Goal: Navigation & Orientation: Find specific page/section

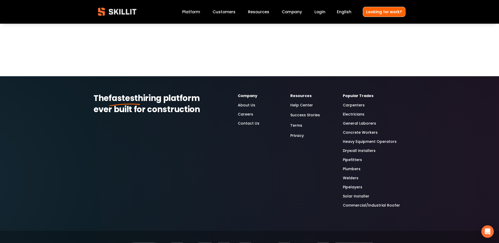
scroll to position [522, 0]
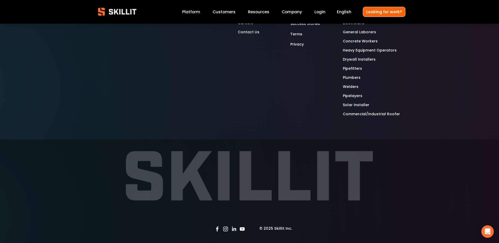
click at [197, 11] on link "Platform" at bounding box center [191, 11] width 18 height 7
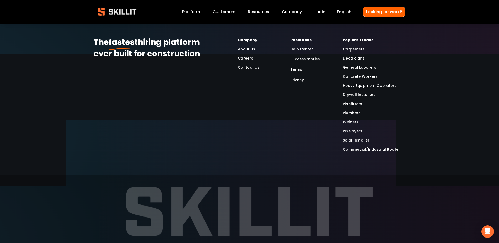
scroll to position [1621, 0]
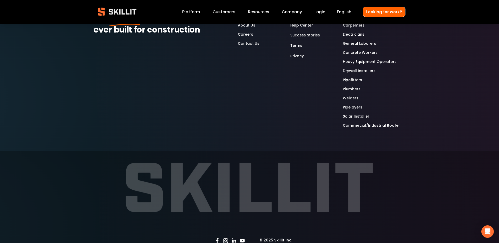
click at [238, 183] on div at bounding box center [249, 188] width 252 height 74
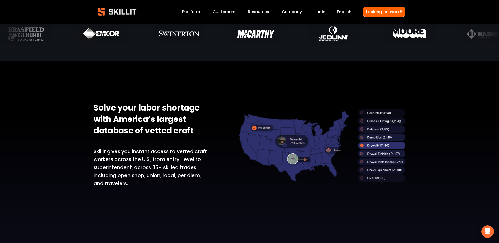
scroll to position [0, 0]
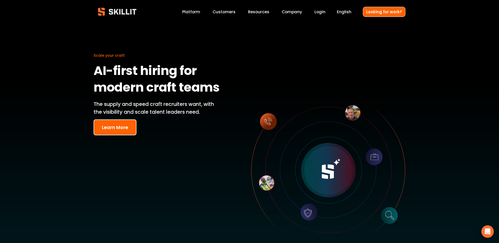
click at [234, 13] on link "Customers" at bounding box center [224, 11] width 23 height 7
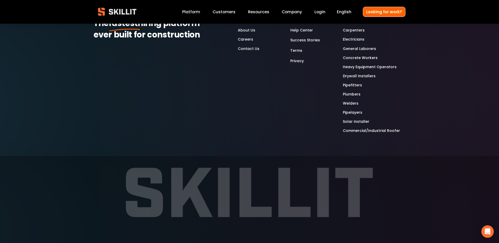
click at [338, 12] on div "English Español English Looking for work?" at bounding box center [365, 12] width 80 height 10
click at [344, 12] on span "English" at bounding box center [344, 12] width 15 height 6
click at [315, 18] on div "Resources Help Center Success Stories Terms Privacy" at bounding box center [308, 41] width 36 height 47
click at [320, 12] on link "Login" at bounding box center [320, 11] width 11 height 7
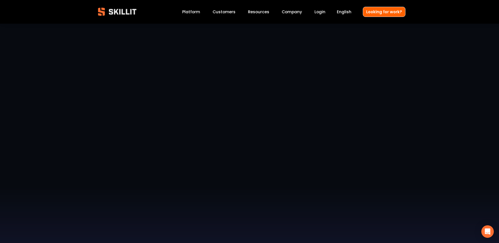
click at [118, 14] on img at bounding box center [117, 12] width 47 height 16
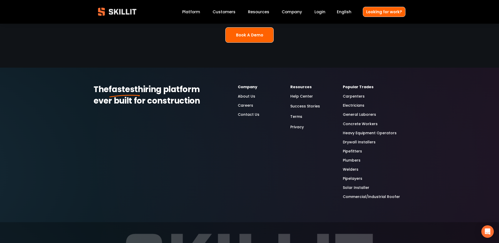
scroll to position [1394, 0]
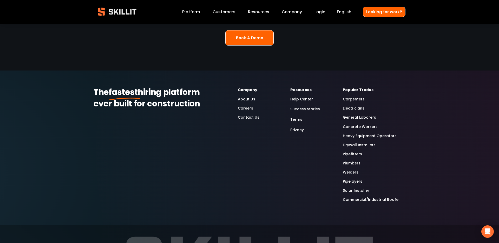
click at [247, 114] on link "Contact Us" at bounding box center [249, 117] width 22 height 6
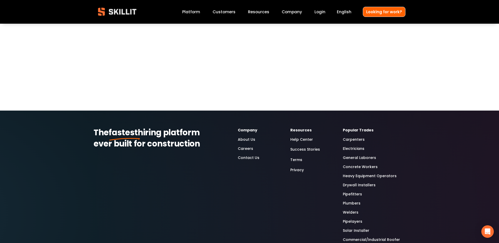
scroll to position [422, 0]
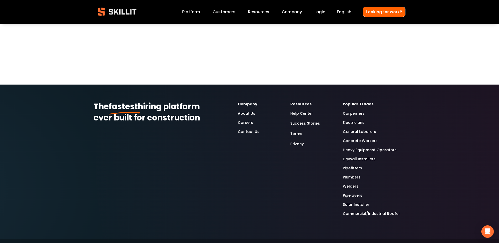
click at [252, 113] on link "About Us" at bounding box center [246, 113] width 17 height 6
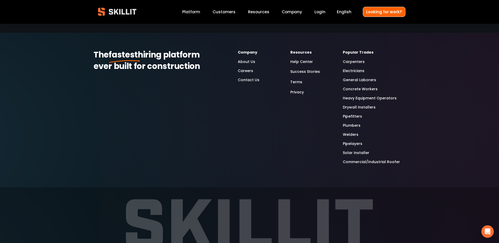
scroll to position [1650, 0]
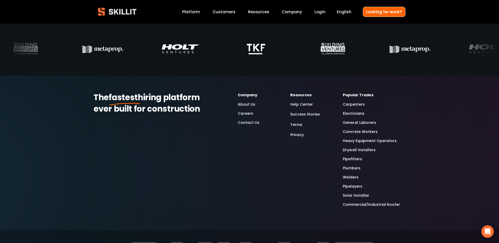
click at [251, 114] on link "Careers" at bounding box center [245, 113] width 15 height 6
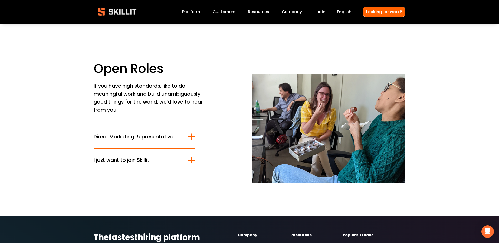
click at [194, 137] on div at bounding box center [191, 136] width 6 height 6
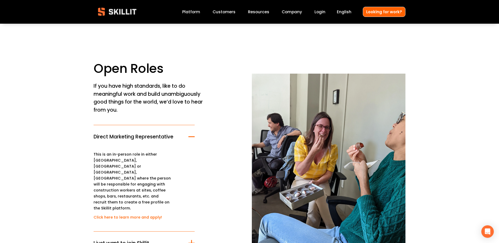
click at [194, 137] on div at bounding box center [191, 136] width 6 height 6
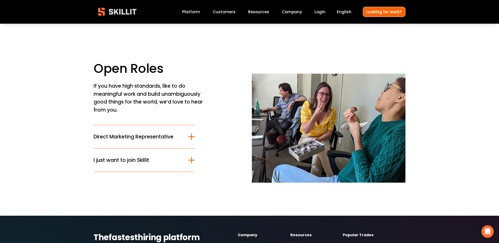
click at [194, 137] on div at bounding box center [191, 136] width 6 height 6
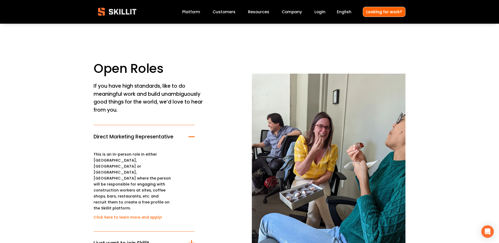
click at [197, 12] on link "Platform" at bounding box center [191, 11] width 18 height 7
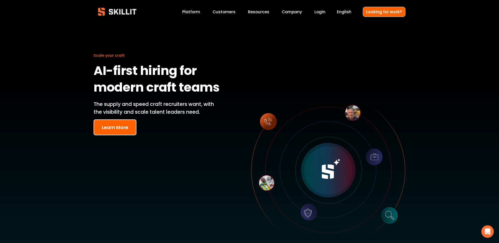
click at [235, 13] on link "Customers" at bounding box center [224, 11] width 23 height 7
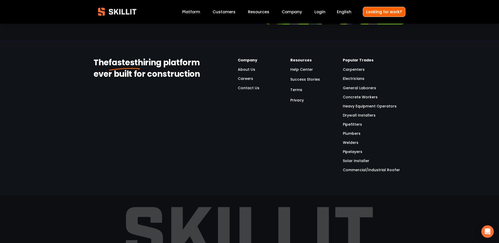
scroll to position [1302, 0]
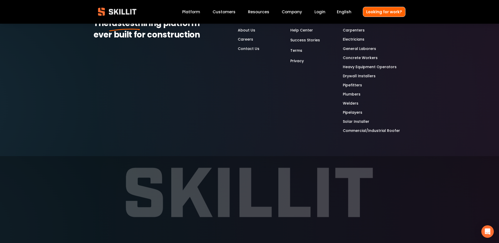
click at [291, 12] on link "Company" at bounding box center [292, 11] width 20 height 7
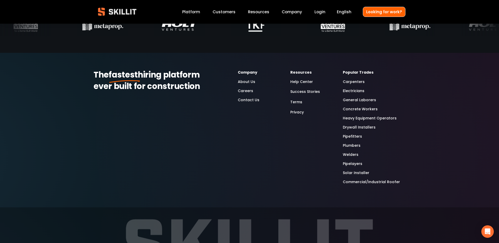
scroll to position [1660, 0]
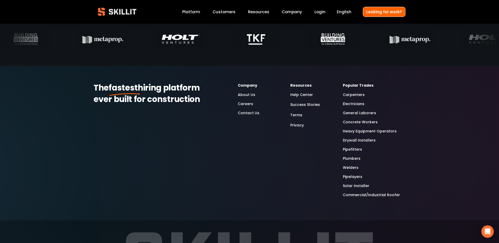
click at [246, 115] on link "Contact Us" at bounding box center [249, 113] width 22 height 6
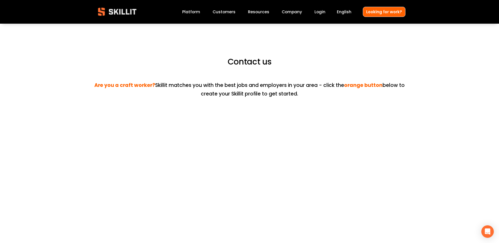
click at [123, 15] on img at bounding box center [117, 12] width 47 height 16
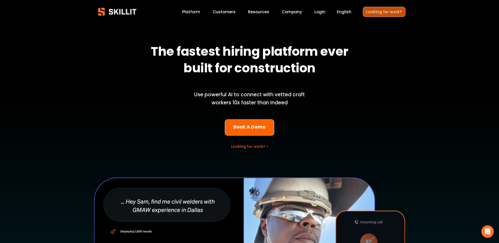
click at [384, 15] on link "Looking for work?" at bounding box center [384, 12] width 43 height 10
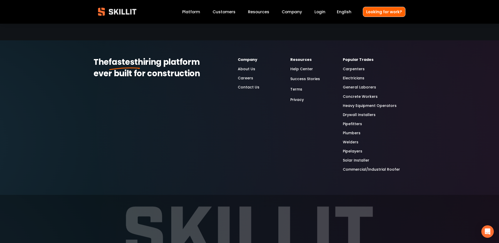
scroll to position [1366, 0]
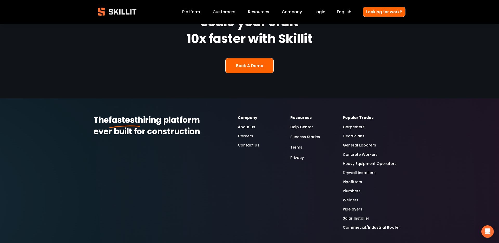
click at [251, 142] on link "Contact Us" at bounding box center [249, 145] width 22 height 6
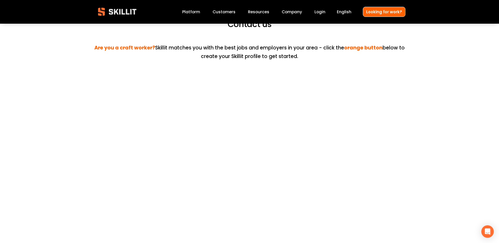
scroll to position [25, 0]
